Goal: Task Accomplishment & Management: Use online tool/utility

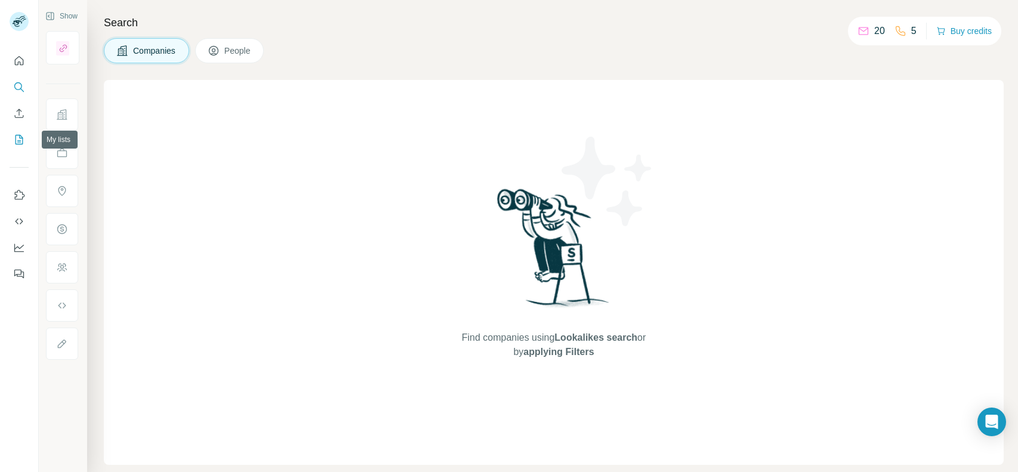
click at [20, 138] on icon "My lists" at bounding box center [19, 140] width 12 height 12
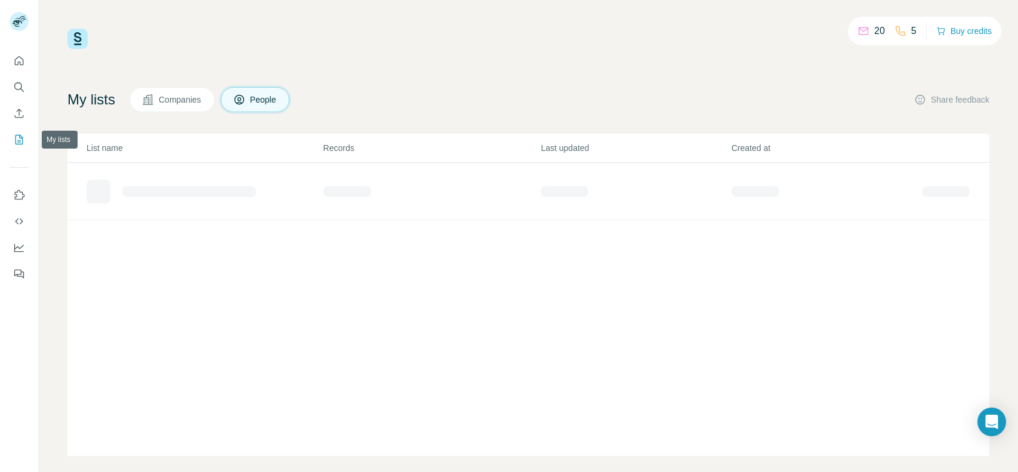
click at [20, 138] on icon "My lists" at bounding box center [19, 140] width 12 height 12
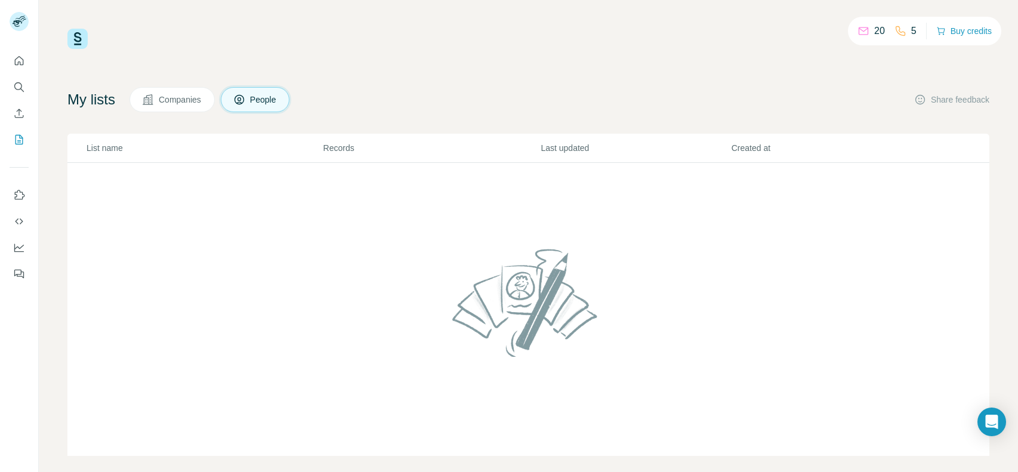
click at [159, 99] on button "Companies" at bounding box center [171, 99] width 85 height 25
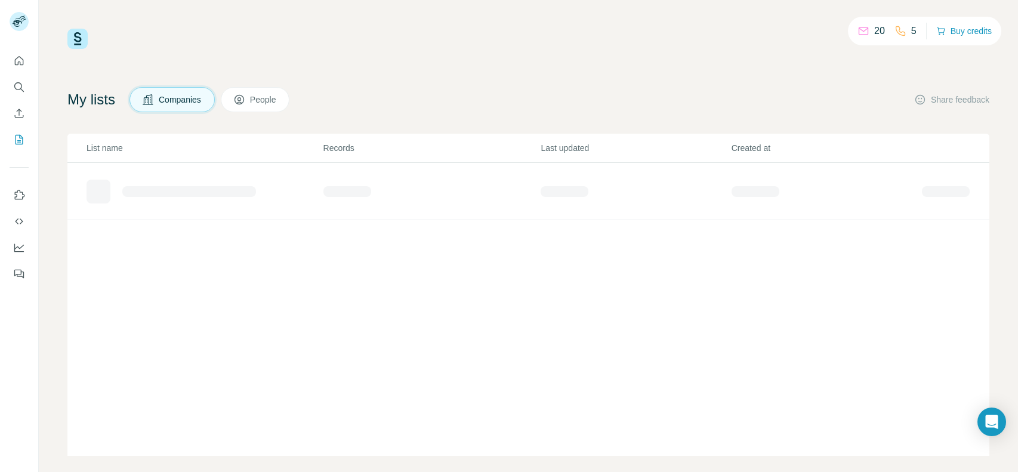
click at [259, 95] on span "People" at bounding box center [263, 100] width 27 height 12
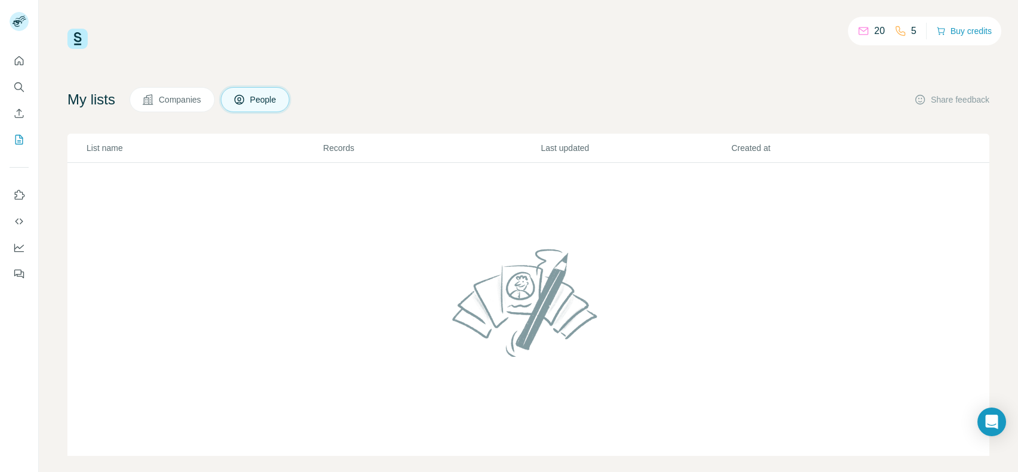
click at [268, 103] on span "People" at bounding box center [263, 100] width 27 height 12
click at [201, 97] on span "Companies" at bounding box center [181, 100] width 44 height 12
click at [24, 115] on icon "Enrich CSV" at bounding box center [19, 113] width 12 height 12
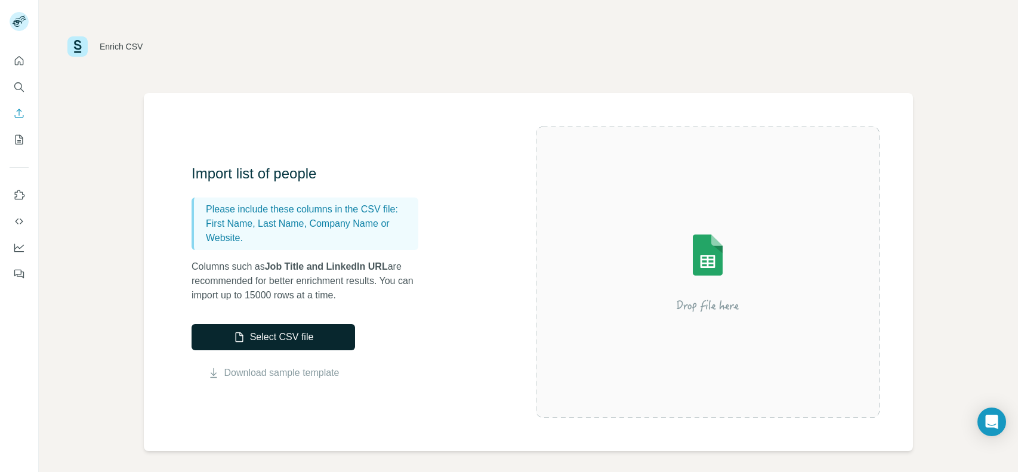
click at [284, 331] on button "Select CSV file" at bounding box center [272, 337] width 163 height 26
click at [21, 247] on icon "Dashboard" at bounding box center [19, 247] width 10 height 5
